Goal: Information Seeking & Learning: Understand process/instructions

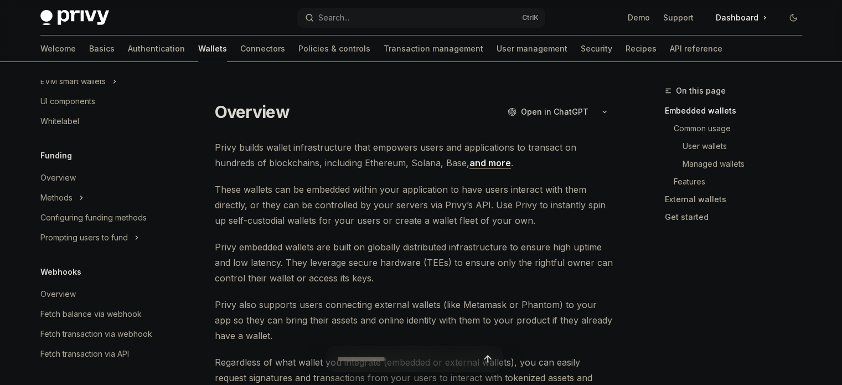
scroll to position [388, 0]
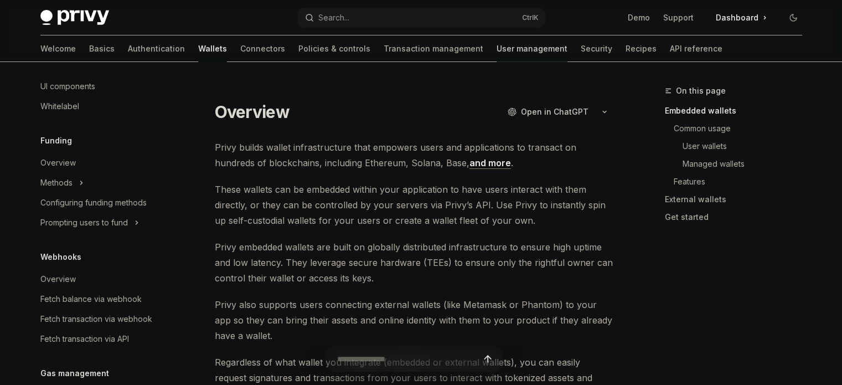
click at [497, 53] on link "User management" at bounding box center [532, 48] width 71 height 27
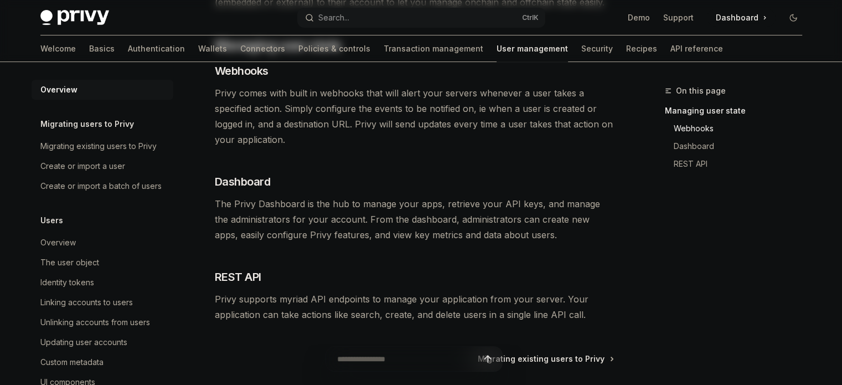
scroll to position [222, 0]
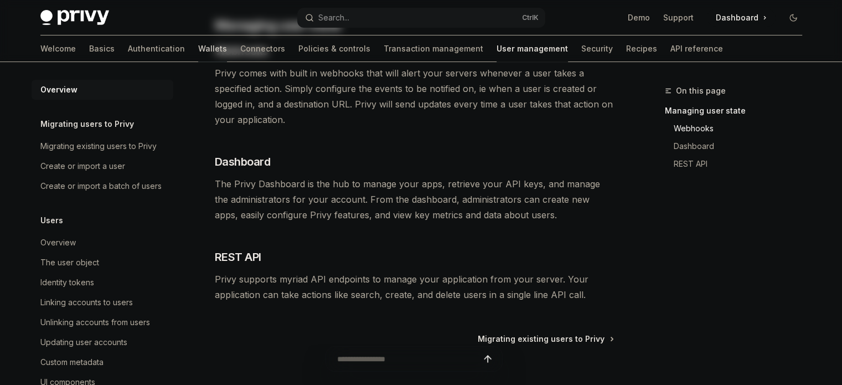
click at [198, 48] on link "Wallets" at bounding box center [212, 48] width 29 height 27
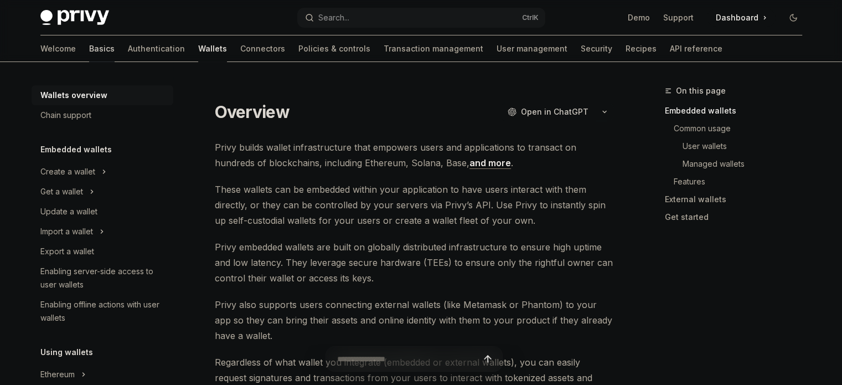
click at [89, 46] on link "Basics" at bounding box center [101, 48] width 25 height 27
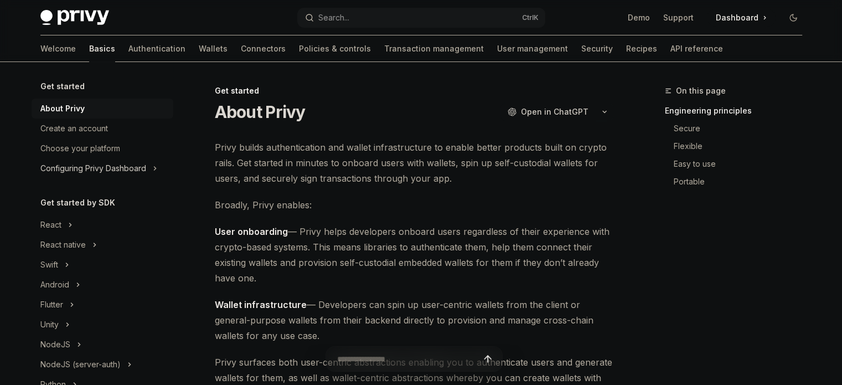
click at [97, 166] on div "Configuring Privy Dashboard" at bounding box center [93, 168] width 106 height 13
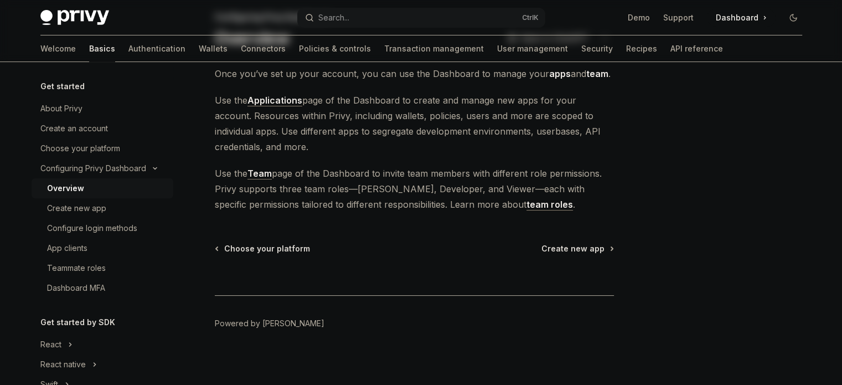
scroll to position [79, 0]
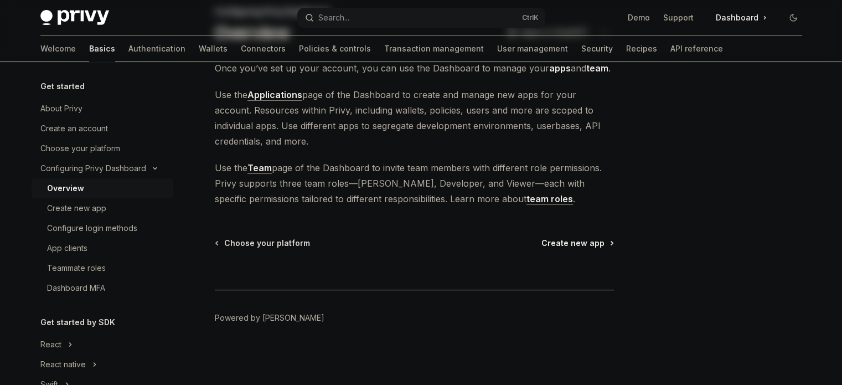
click at [566, 245] on span "Create new app" at bounding box center [573, 243] width 63 height 11
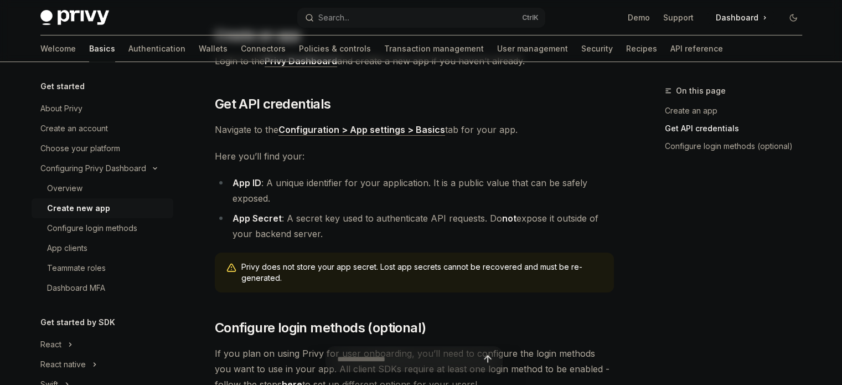
scroll to position [332, 0]
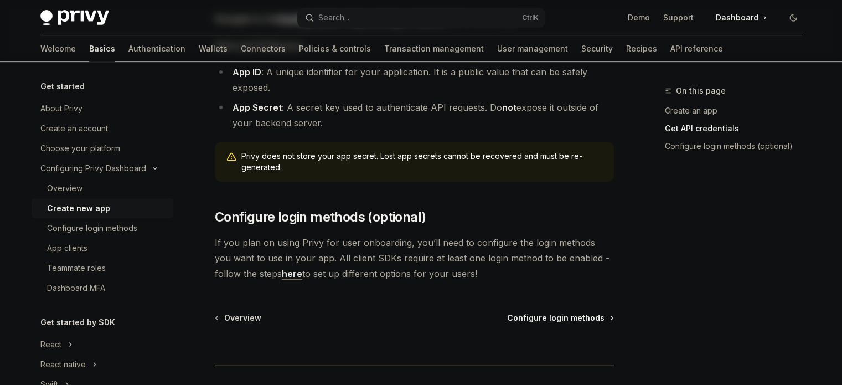
click at [556, 314] on span "Configure login methods" at bounding box center [555, 317] width 97 height 11
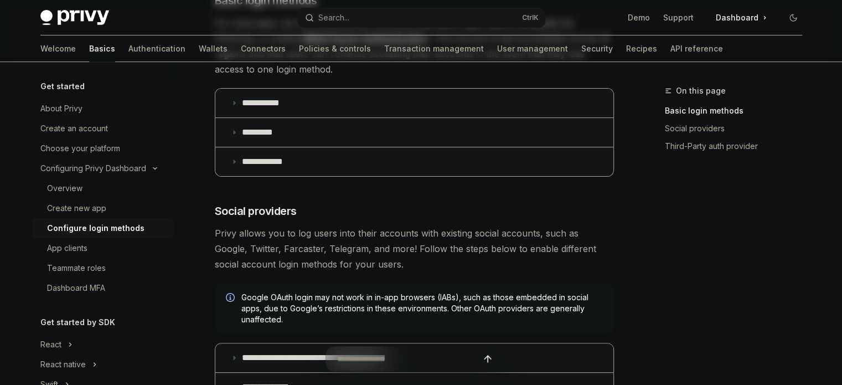
scroll to position [222, 0]
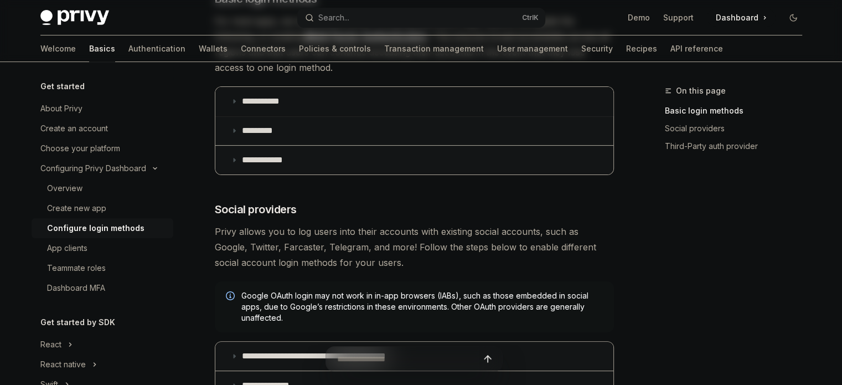
click at [237, 100] on icon at bounding box center [234, 101] width 7 height 7
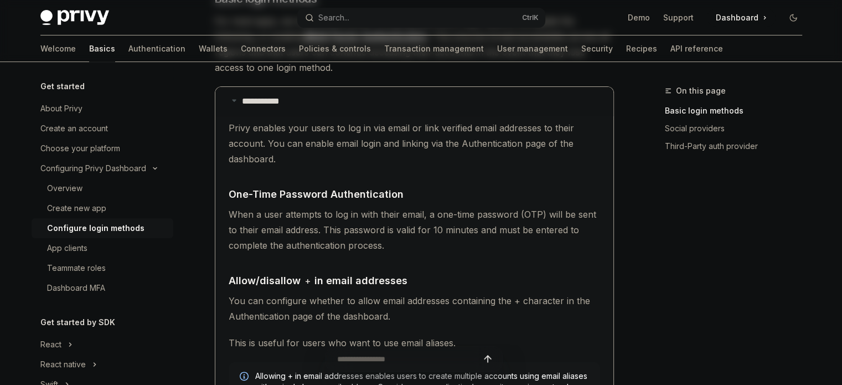
click at [237, 100] on icon at bounding box center [234, 100] width 7 height 7
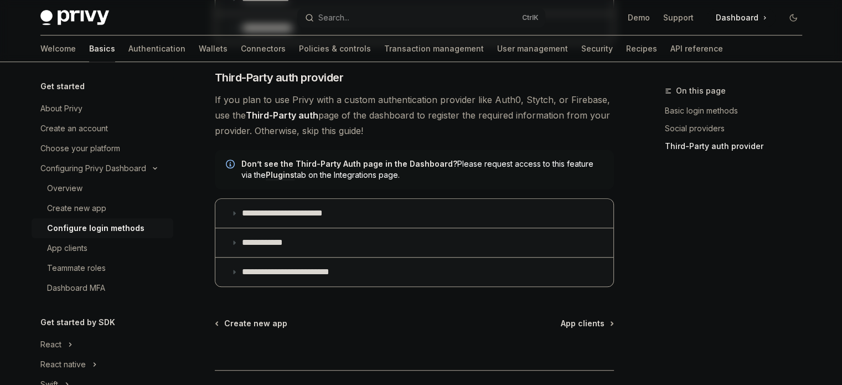
scroll to position [609, 0]
click at [69, 252] on div "App clients" at bounding box center [67, 248] width 40 height 13
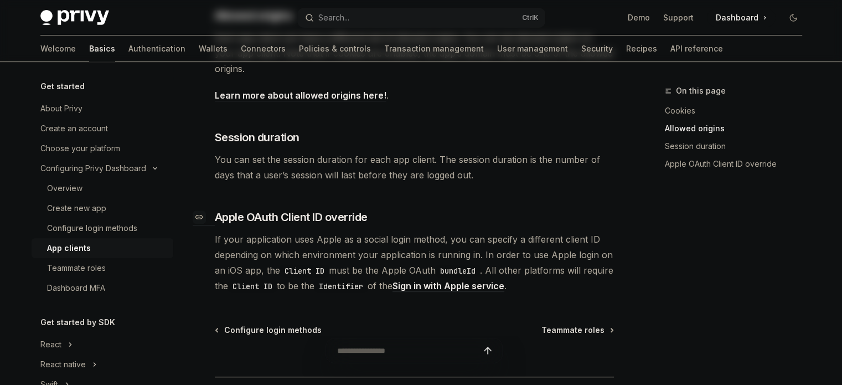
scroll to position [443, 0]
click at [71, 261] on div "Teammate roles" at bounding box center [76, 267] width 59 height 13
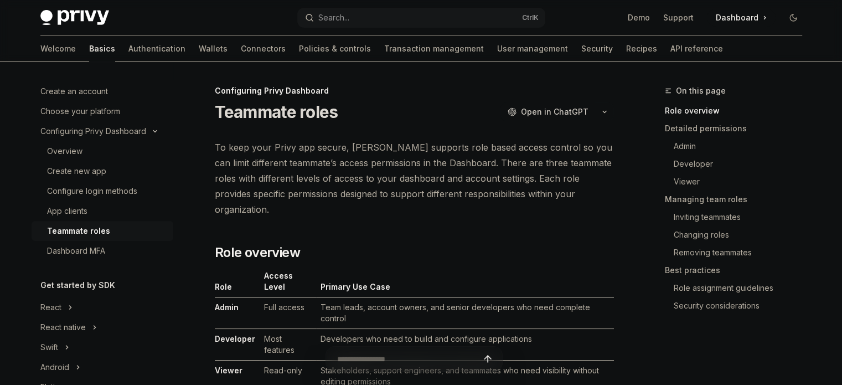
scroll to position [55, 0]
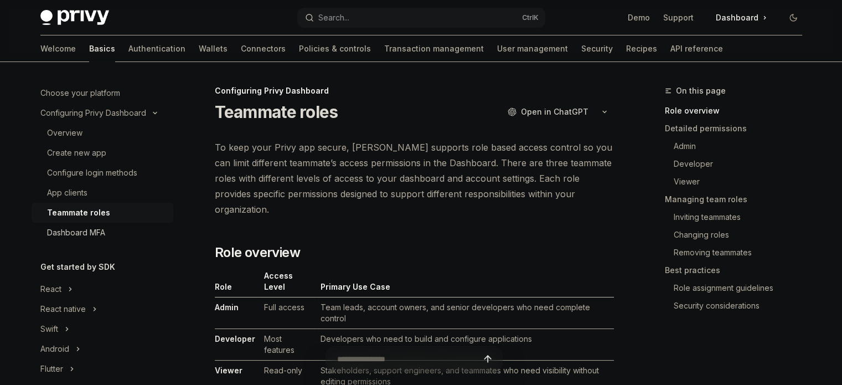
click at [79, 234] on div "Dashboard MFA" at bounding box center [76, 232] width 58 height 13
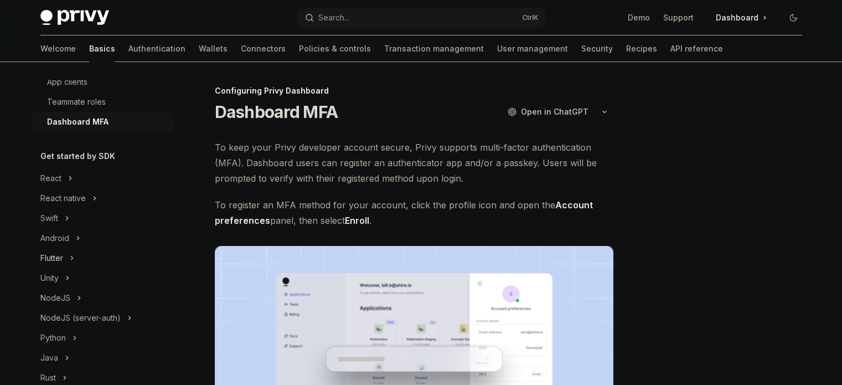
scroll to position [222, 0]
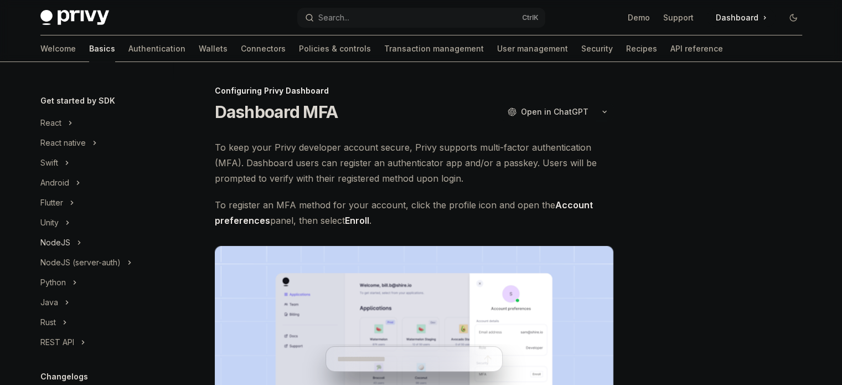
click at [63, 243] on div "NodeJS" at bounding box center [55, 242] width 30 height 13
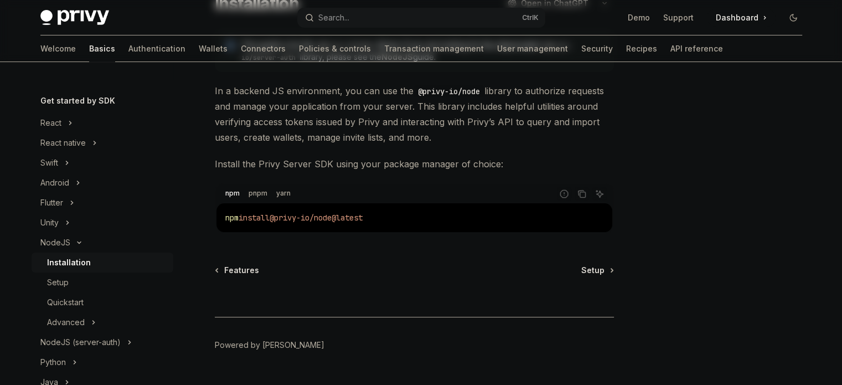
scroll to position [111, 0]
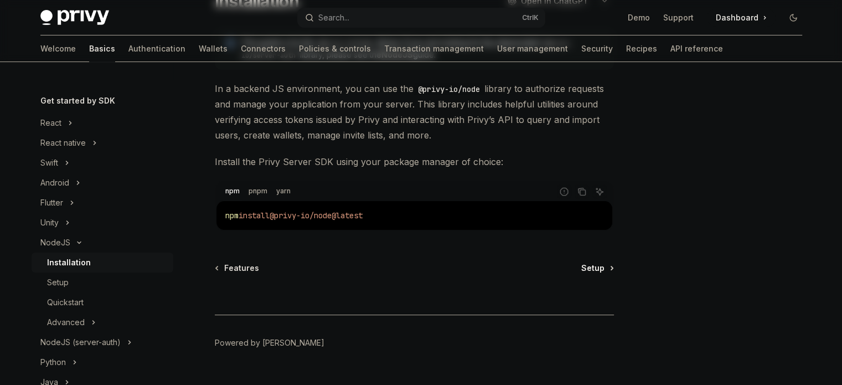
click at [598, 269] on span "Setup" at bounding box center [593, 268] width 23 height 11
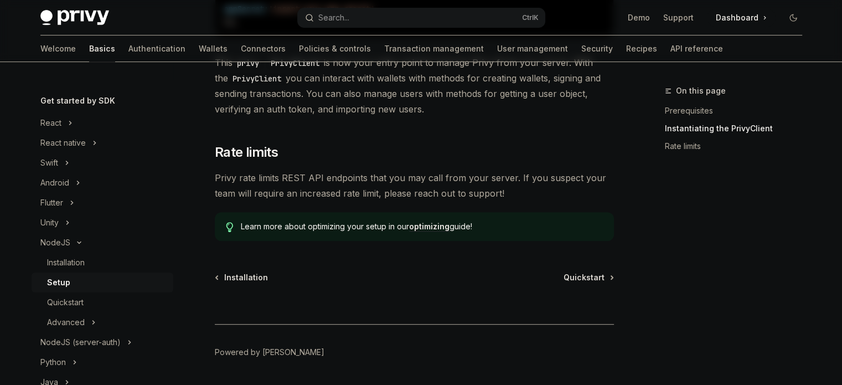
scroll to position [538, 0]
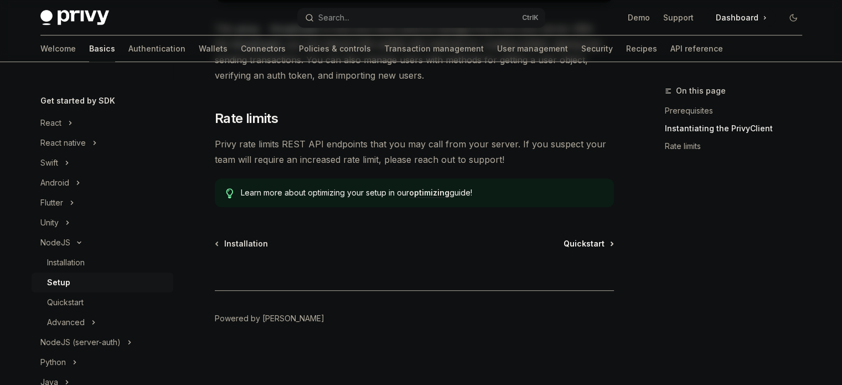
click at [567, 243] on span "Quickstart" at bounding box center [584, 243] width 41 height 11
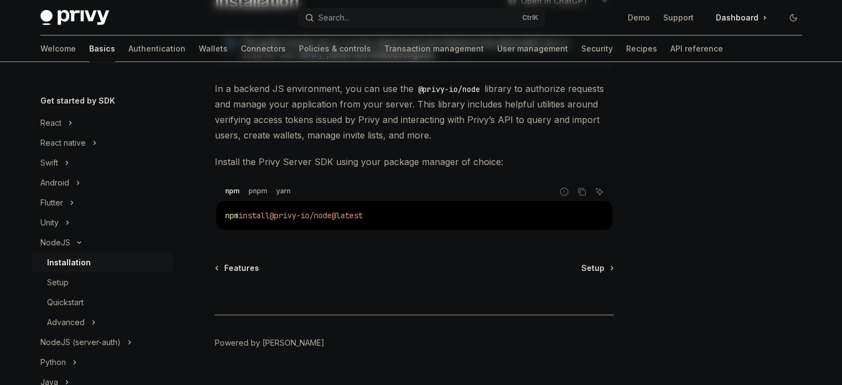
scroll to position [111, 0]
click at [69, 335] on button "NodeJS (server-auth)" at bounding box center [103, 342] width 142 height 20
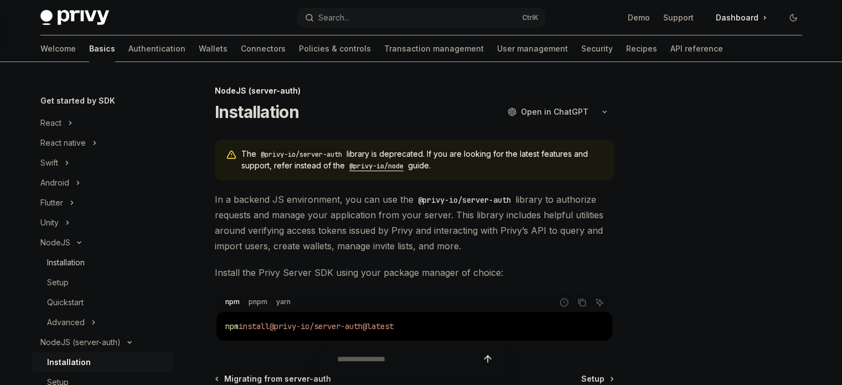
click at [71, 261] on div "Installation" at bounding box center [66, 262] width 38 height 13
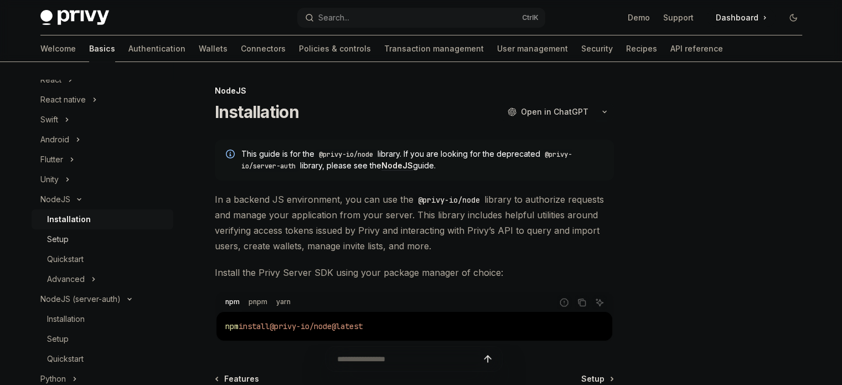
scroll to position [332, 0]
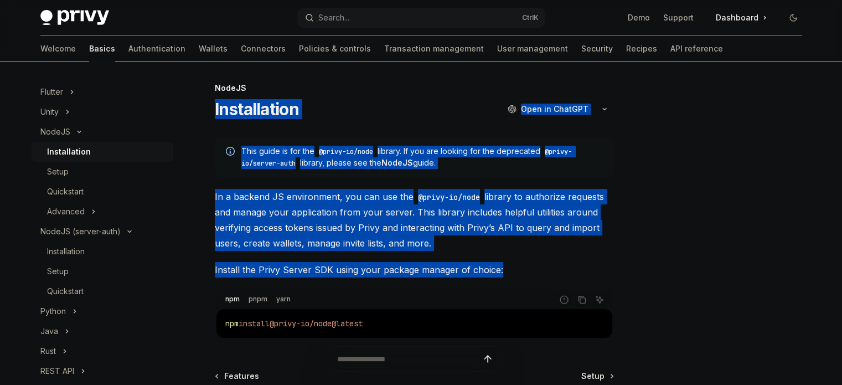
drag, startPoint x: 215, startPoint y: 108, endPoint x: 549, endPoint y: 271, distance: 372.3
click at [553, 271] on div "NodeJS Installation OpenAI Open in ChatGPT OpenAI Open in ChatGPT This guide is…" at bounding box center [311, 299] width 612 height 437
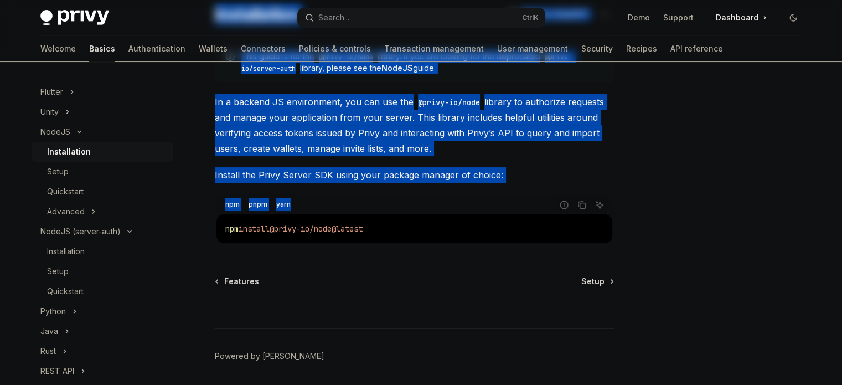
scroll to position [111, 0]
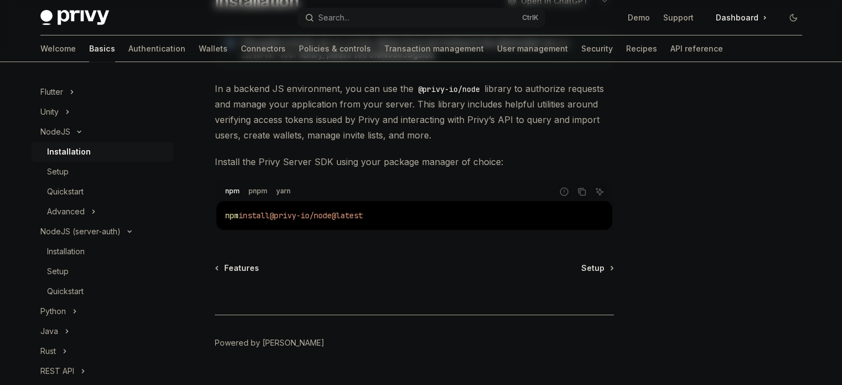
drag, startPoint x: 547, startPoint y: 270, endPoint x: 545, endPoint y: 261, distance: 9.7
click at [547, 270] on div "Features Setup" at bounding box center [414, 268] width 399 height 11
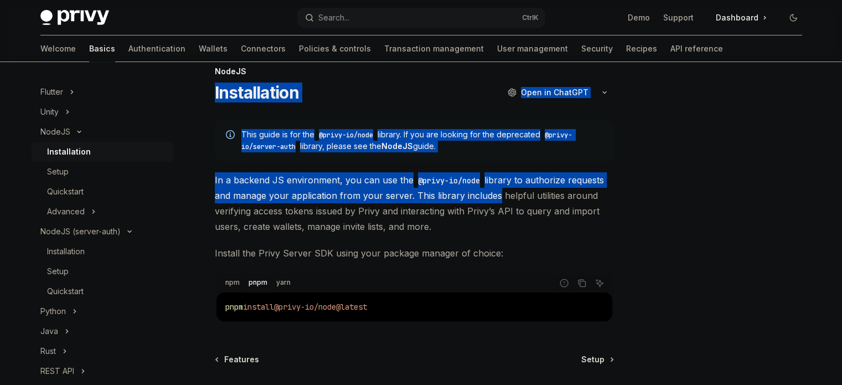
scroll to position [0, 0]
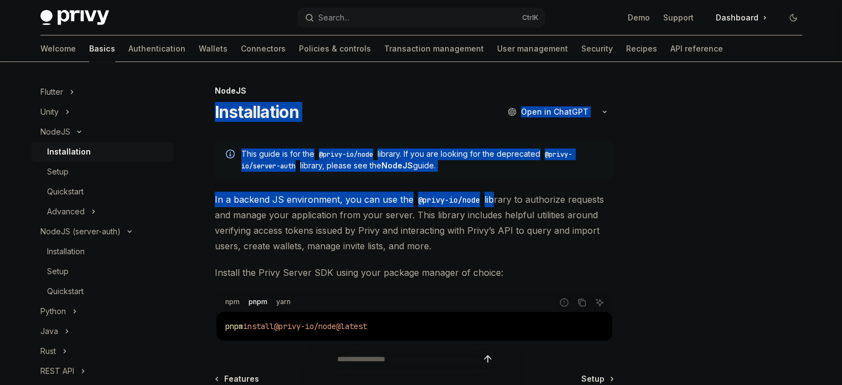
drag, startPoint x: 217, startPoint y: 111, endPoint x: 339, endPoint y: 152, distance: 129.3
click at [470, 188] on div "NodeJS Installation OpenAI Open in ChatGPT OpenAI Open in ChatGPT This guide is…" at bounding box center [311, 302] width 612 height 437
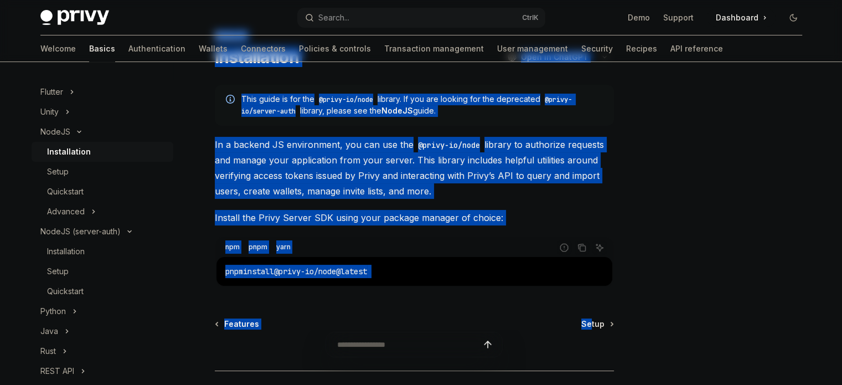
scroll to position [55, 0]
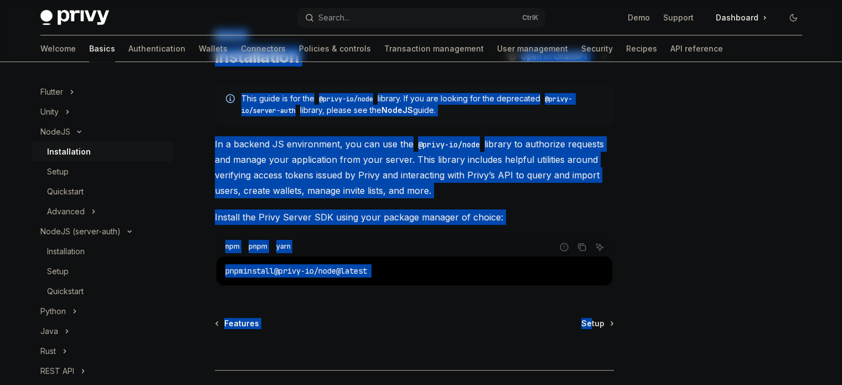
drag, startPoint x: 216, startPoint y: 88, endPoint x: 435, endPoint y: 261, distance: 279.2
click at [435, 261] on div "NodeJS Installation OpenAI Open in ChatGPT OpenAI Open in ChatGPT This guide is…" at bounding box center [311, 247] width 612 height 437
copy div "NodeJS Installation OpenAI Open in ChatGPT OpenAI Open in ChatGPT This guide is…"
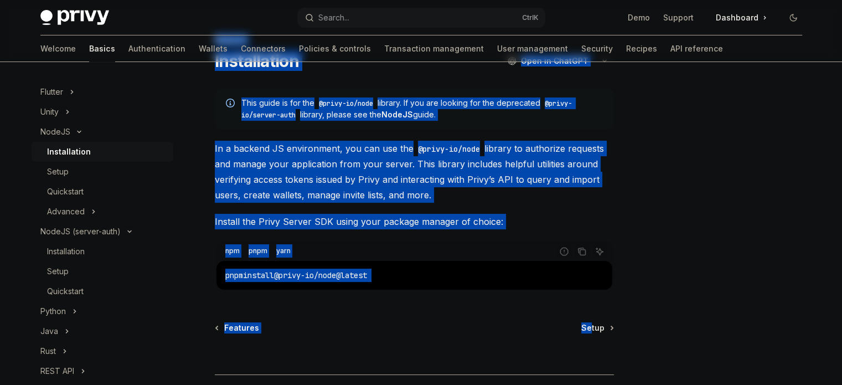
scroll to position [111, 0]
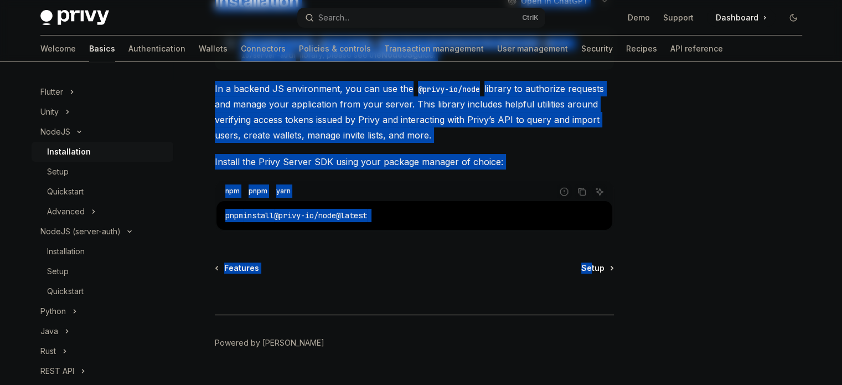
click at [589, 264] on span "Setup" at bounding box center [593, 268] width 23 height 11
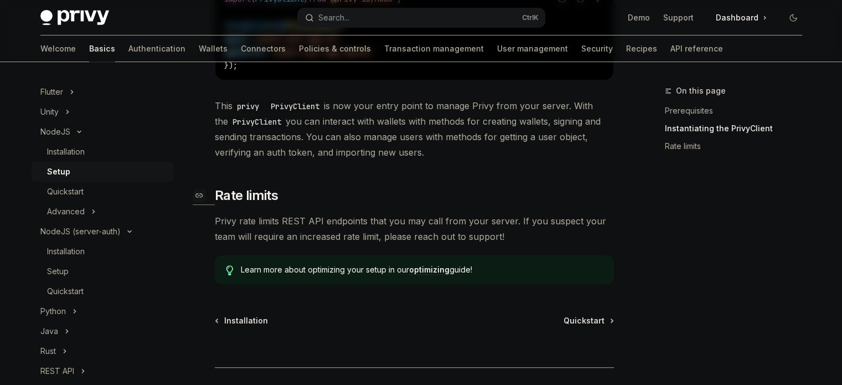
scroll to position [443, 0]
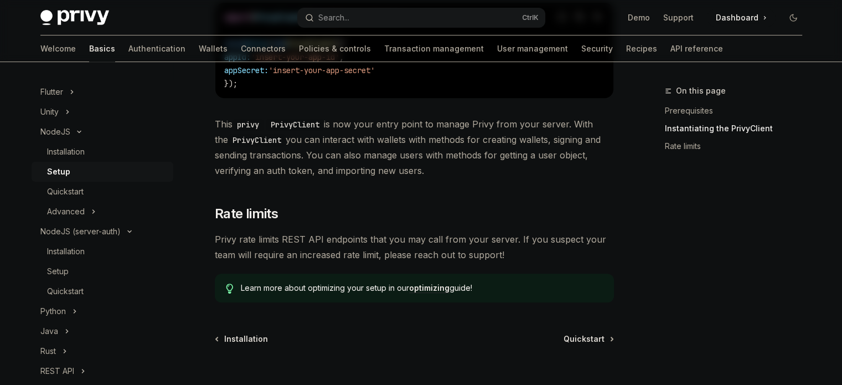
drag, startPoint x: 213, startPoint y: 89, endPoint x: 496, endPoint y: 169, distance: 294.9
click at [496, 169] on div "NodeJS Setup OpenAI Open in ChatGPT OpenAI Open in ChatGPT ​ Prerequisites Befo…" at bounding box center [311, 61] width 612 height 840
copy div "LoreMI Dolor SitaME Cons ad ElitSED DoeiUS Temp in UtlaBOR ​ Etdoloremagna Aliq…"
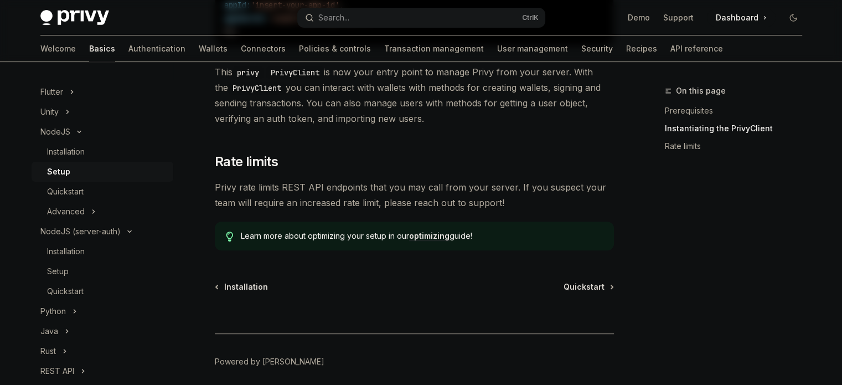
scroll to position [538, 0]
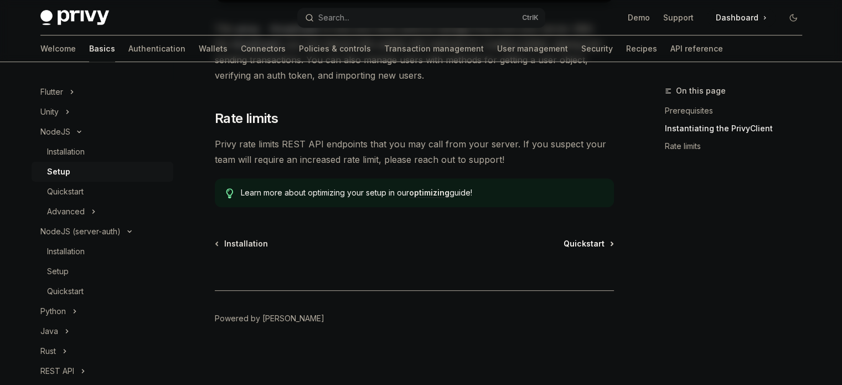
click at [574, 244] on span "Quickstart" at bounding box center [584, 243] width 41 height 11
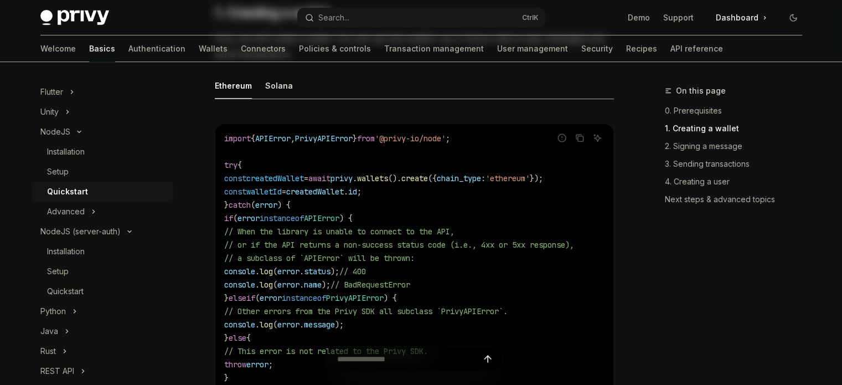
scroll to position [166, 0]
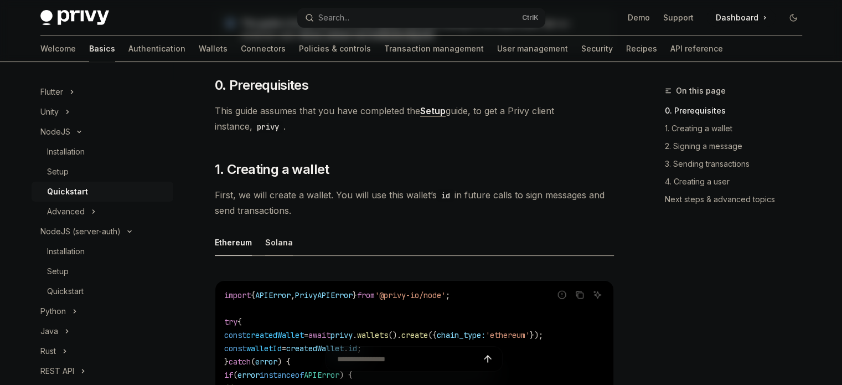
click at [265, 239] on div "Solana" at bounding box center [279, 242] width 28 height 26
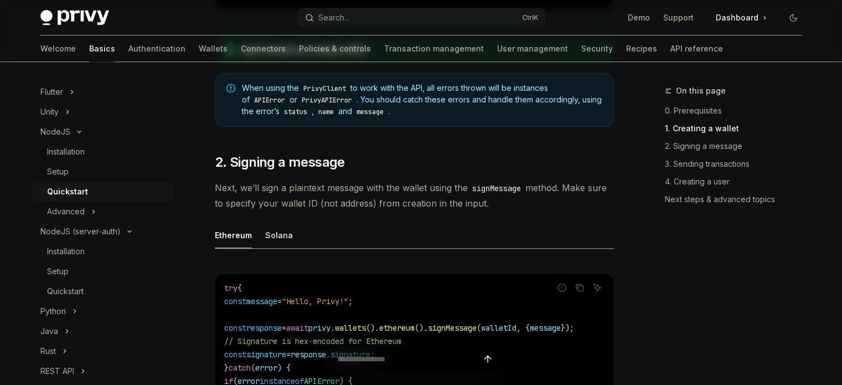
scroll to position [277, 0]
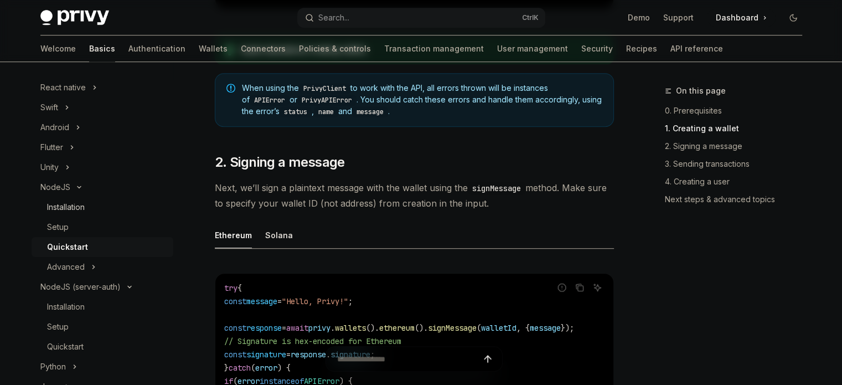
click at [58, 201] on div "Installation" at bounding box center [66, 207] width 38 height 13
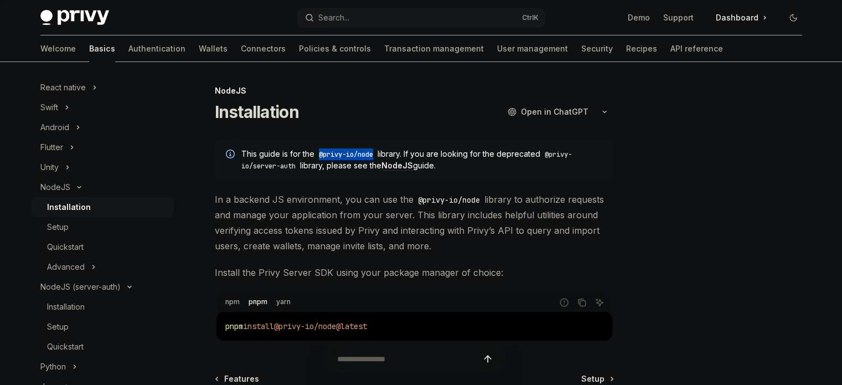
drag, startPoint x: 321, startPoint y: 156, endPoint x: 377, endPoint y: 150, distance: 56.2
click at [377, 150] on code "@privy-io/node" at bounding box center [346, 154] width 63 height 11
copy code "@privy-io/node"
click at [587, 377] on div at bounding box center [414, 364] width 399 height 41
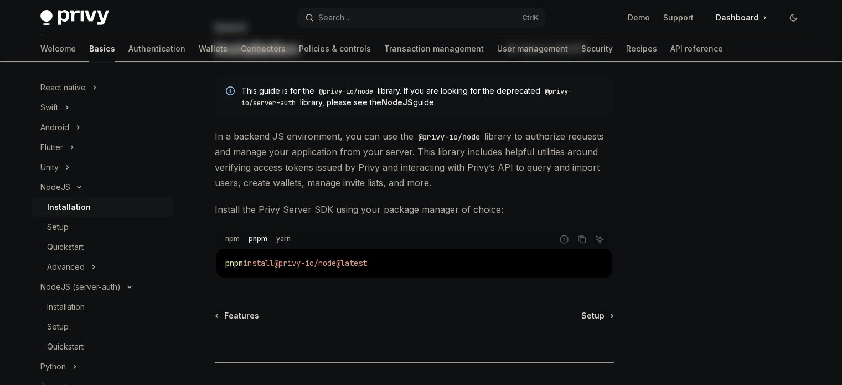
scroll to position [111, 0]
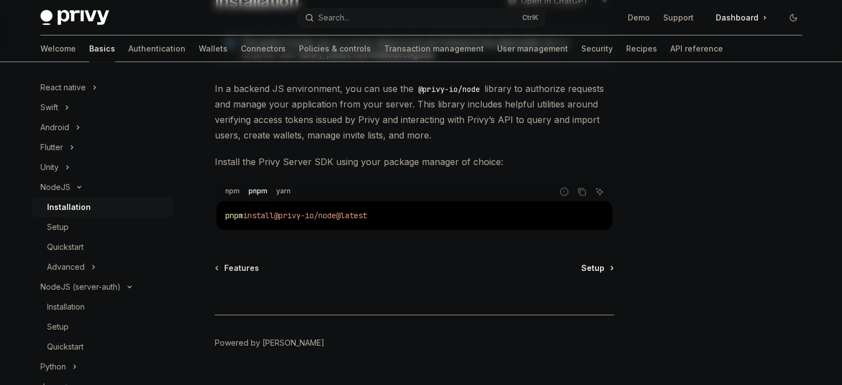
click at [596, 265] on span "Setup" at bounding box center [593, 268] width 23 height 11
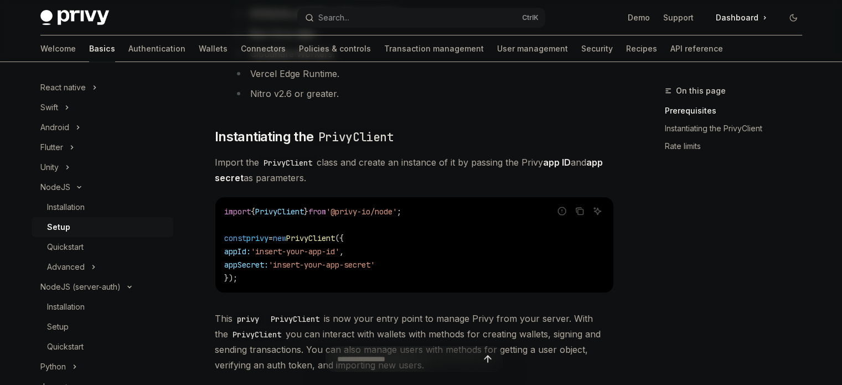
scroll to position [332, 0]
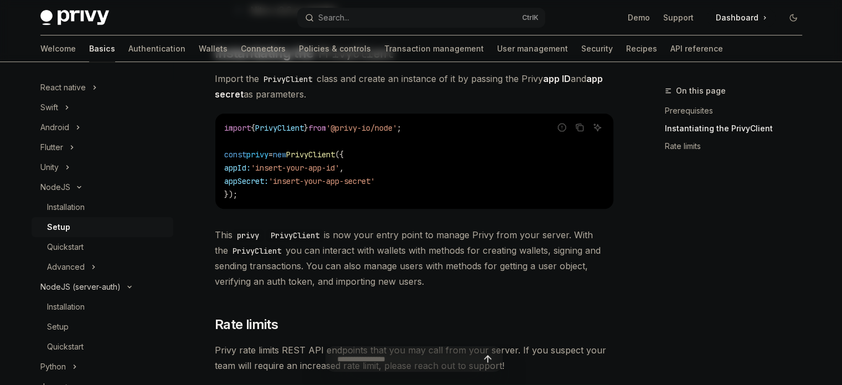
click at [76, 290] on div "NodeJS (server-auth)" at bounding box center [80, 286] width 80 height 13
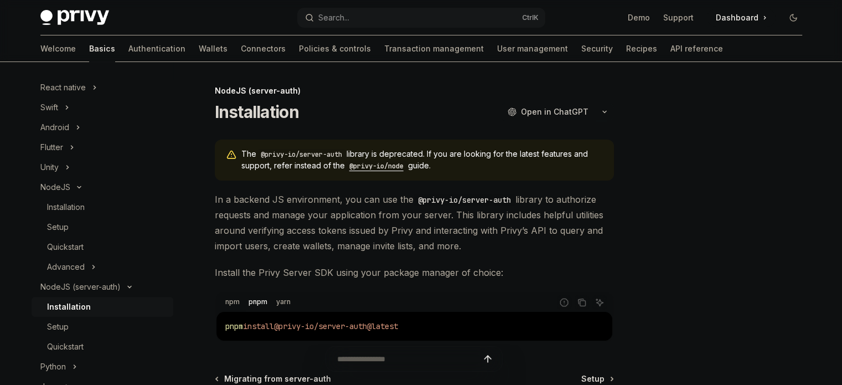
click at [71, 301] on div "Installation" at bounding box center [69, 306] width 44 height 13
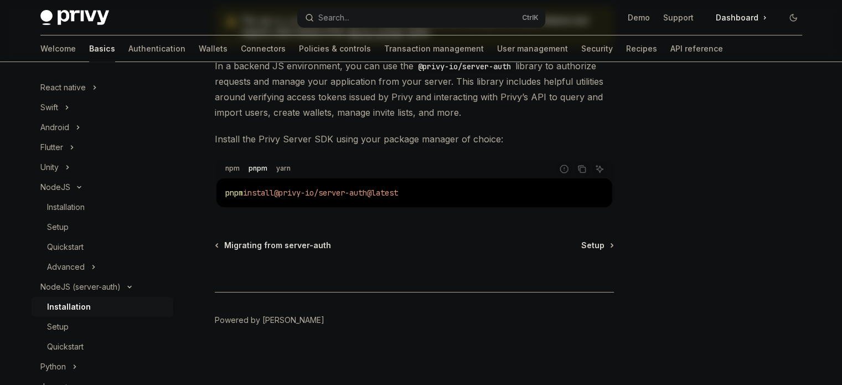
scroll to position [135, 0]
click at [605, 248] on link "Setup" at bounding box center [598, 243] width 32 height 11
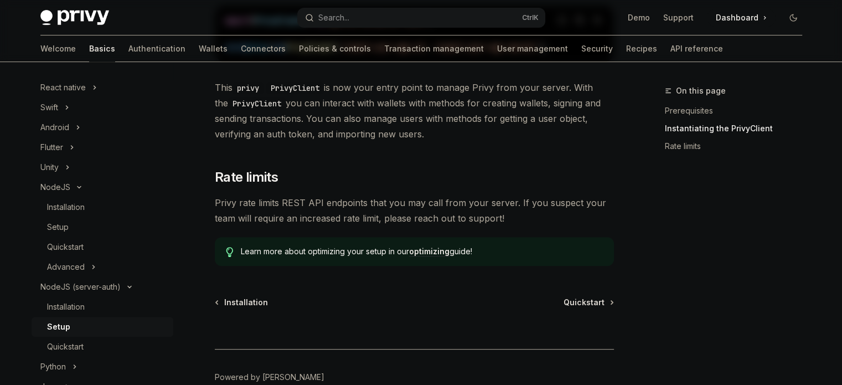
scroll to position [388, 0]
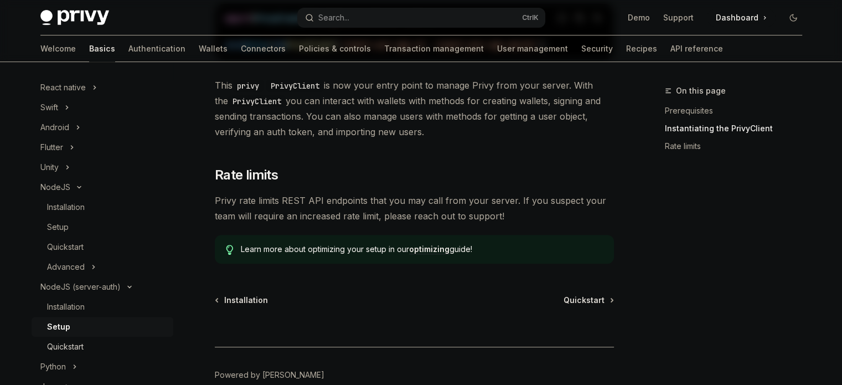
click at [74, 342] on div "Quickstart" at bounding box center [65, 346] width 37 height 13
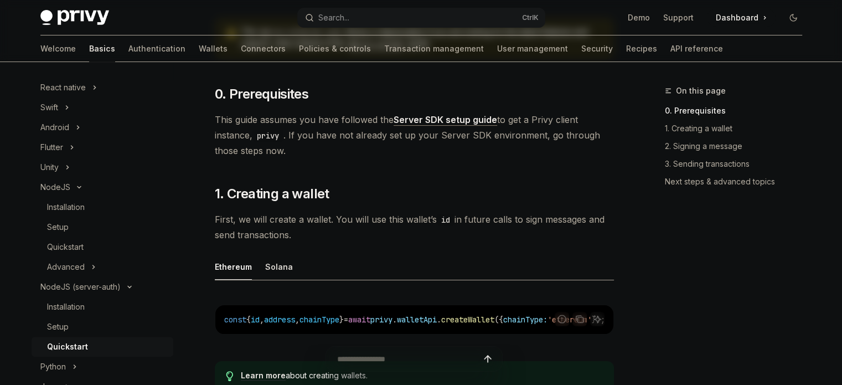
scroll to position [222, 0]
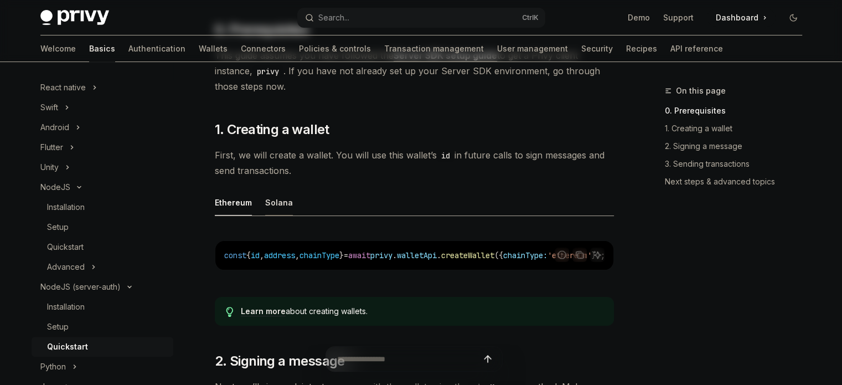
click at [280, 204] on div "Solana" at bounding box center [279, 202] width 28 height 26
type textarea "*"
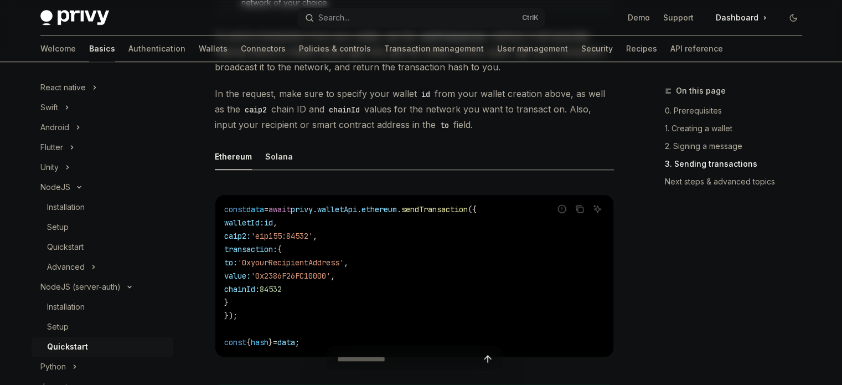
scroll to position [886, 0]
